Goal: Navigation & Orientation: Find specific page/section

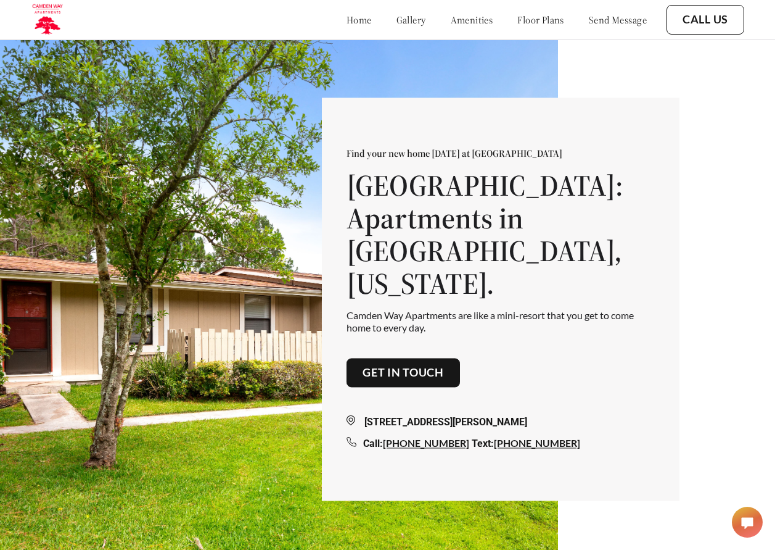
click at [397, 16] on link "gallery" at bounding box center [412, 20] width 30 height 12
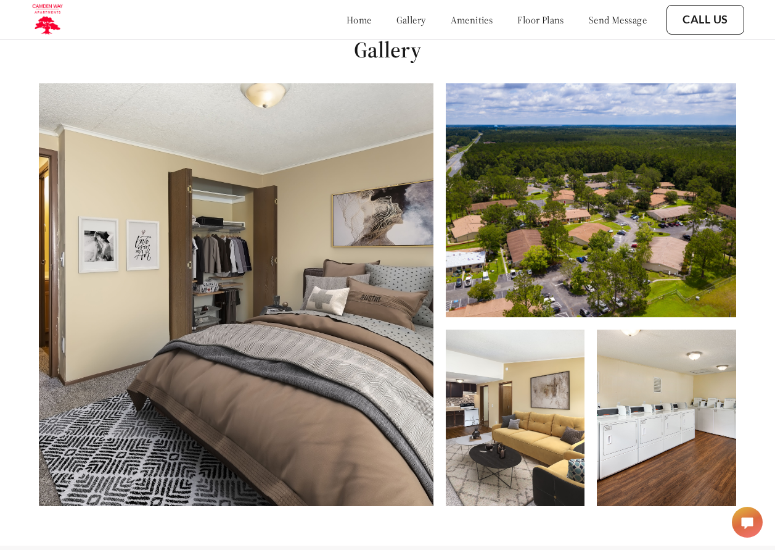
scroll to position [559, 0]
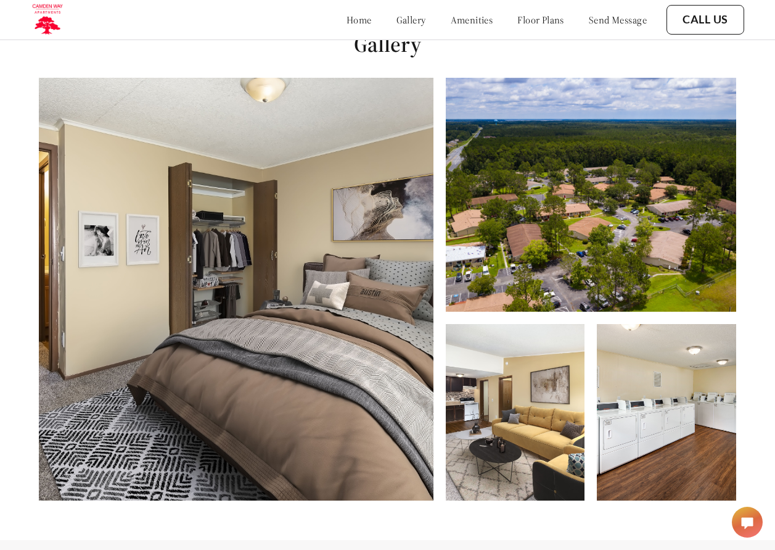
click at [473, 20] on link "amenities" at bounding box center [472, 20] width 43 height 12
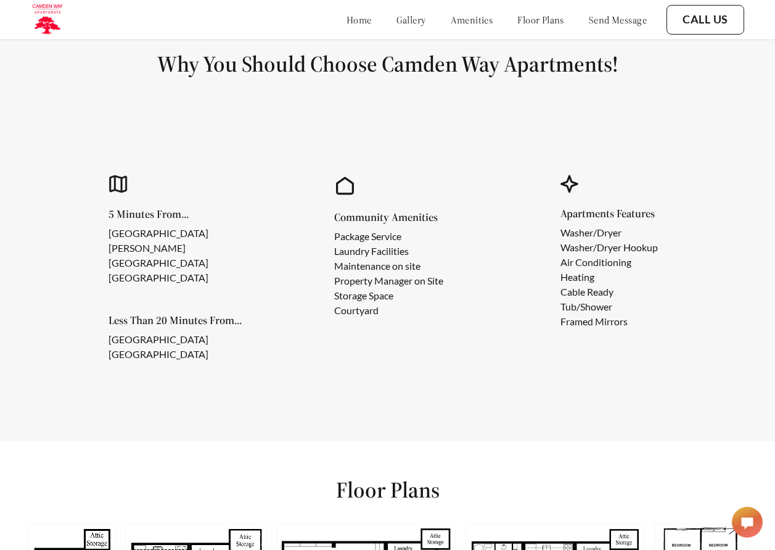
scroll to position [1108, 0]
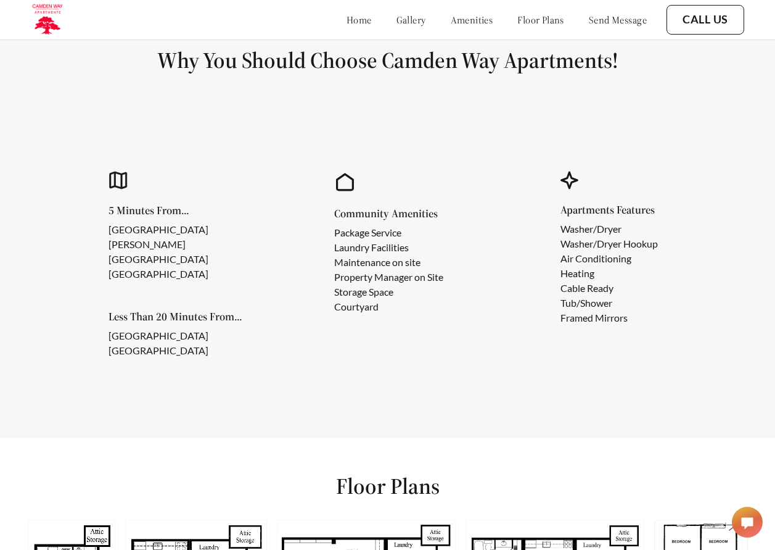
click at [532, 23] on link "floor plans" at bounding box center [541, 20] width 47 height 12
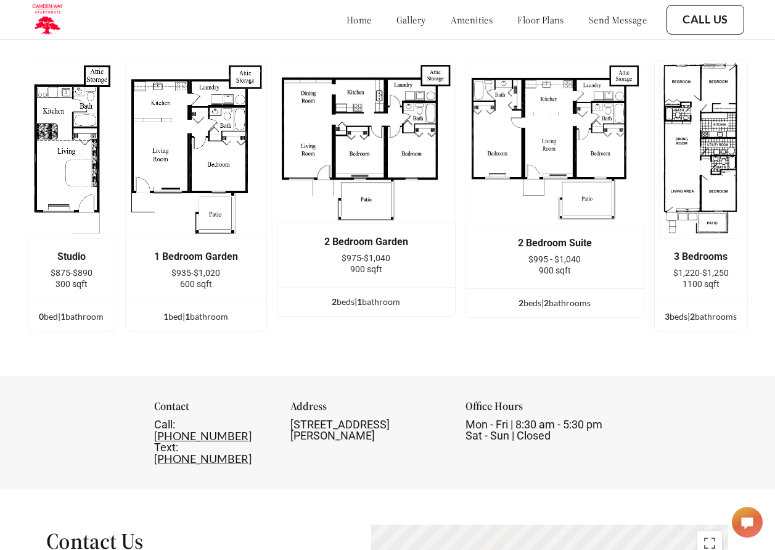
scroll to position [1569, 0]
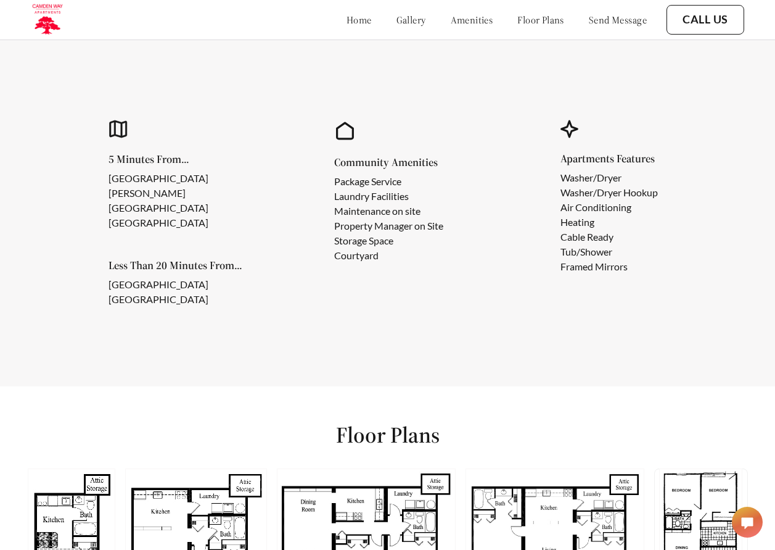
scroll to position [1108, 0]
